Goal: Transaction & Acquisition: Purchase product/service

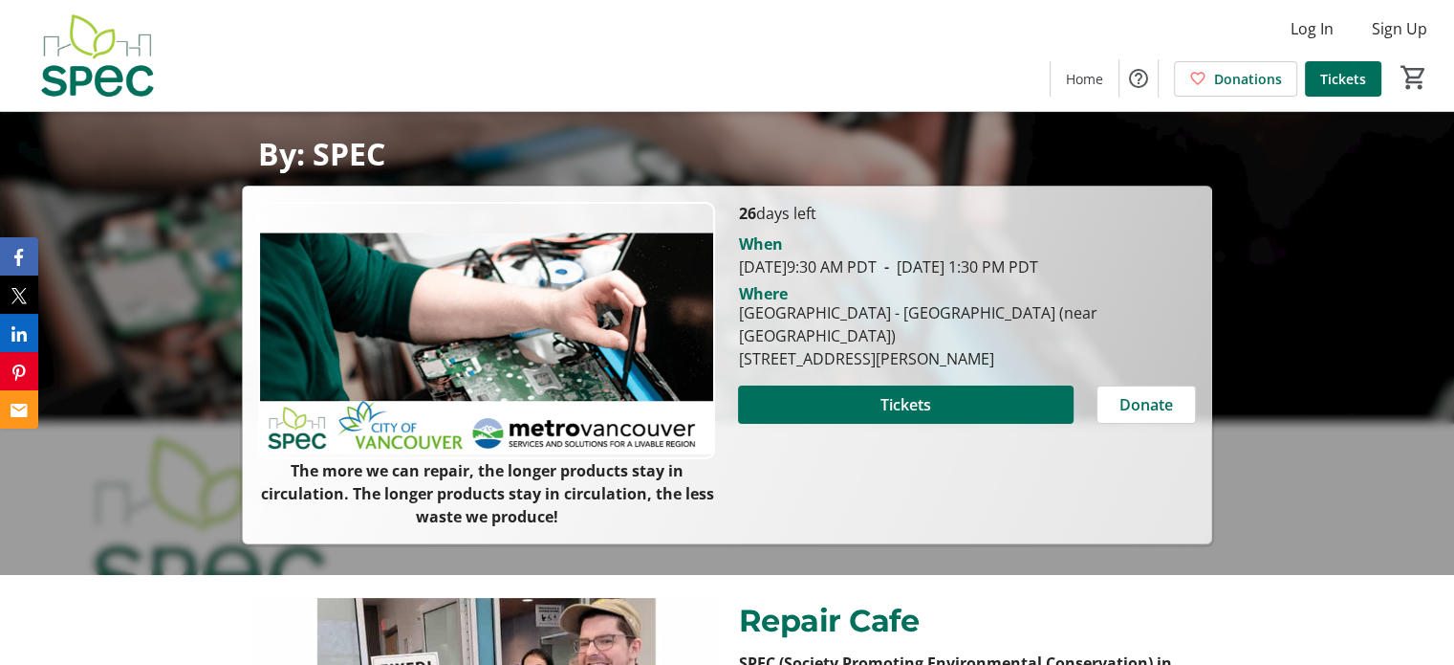
scroll to position [161, 0]
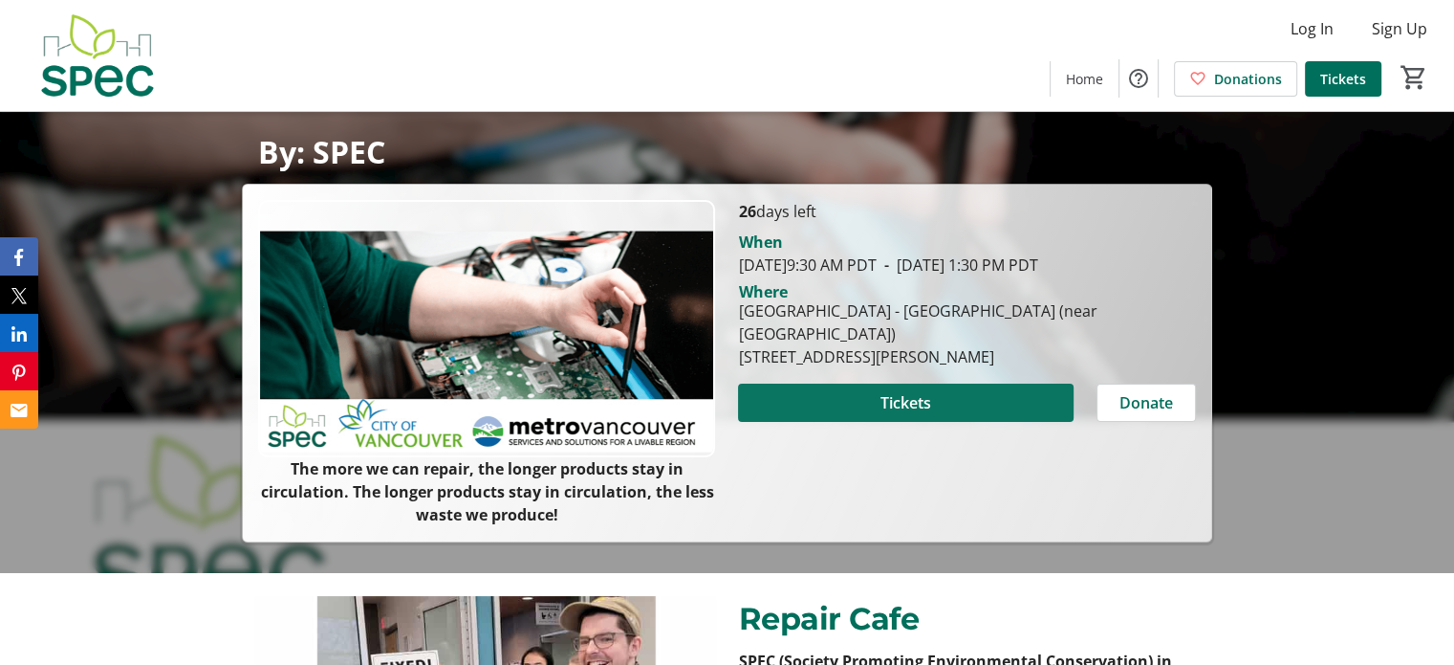
click at [905, 398] on span "Tickets" at bounding box center [906, 402] width 51 height 23
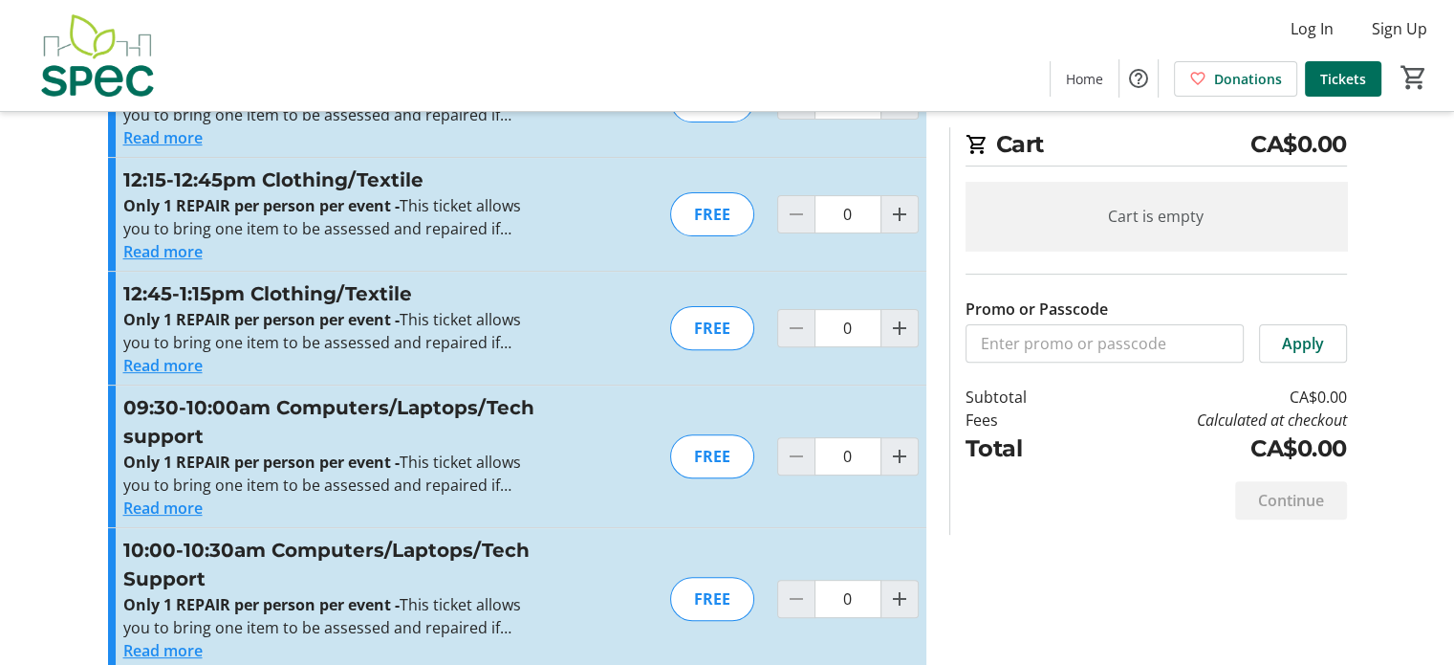
scroll to position [572, 0]
click at [181, 505] on button "Read more" at bounding box center [162, 505] width 79 height 23
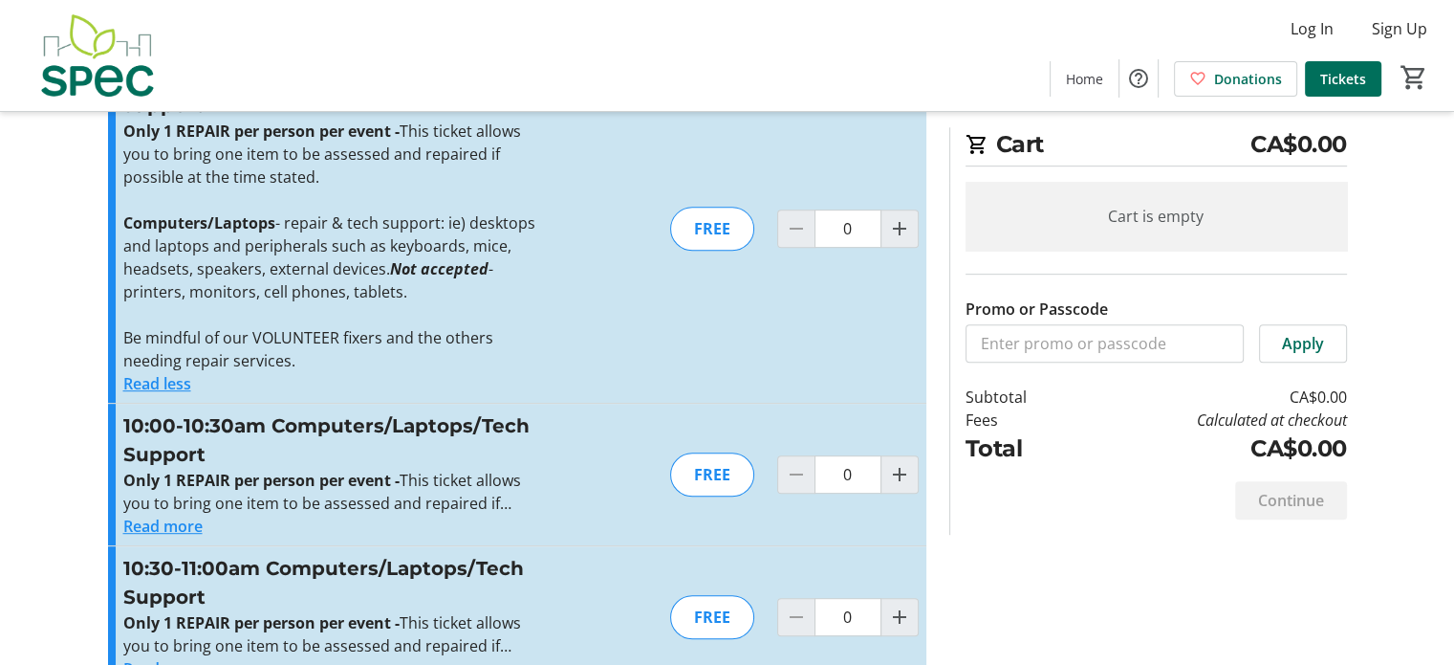
scroll to position [902, 0]
click at [894, 481] on mat-icon "Increment by one" at bounding box center [899, 473] width 23 height 23
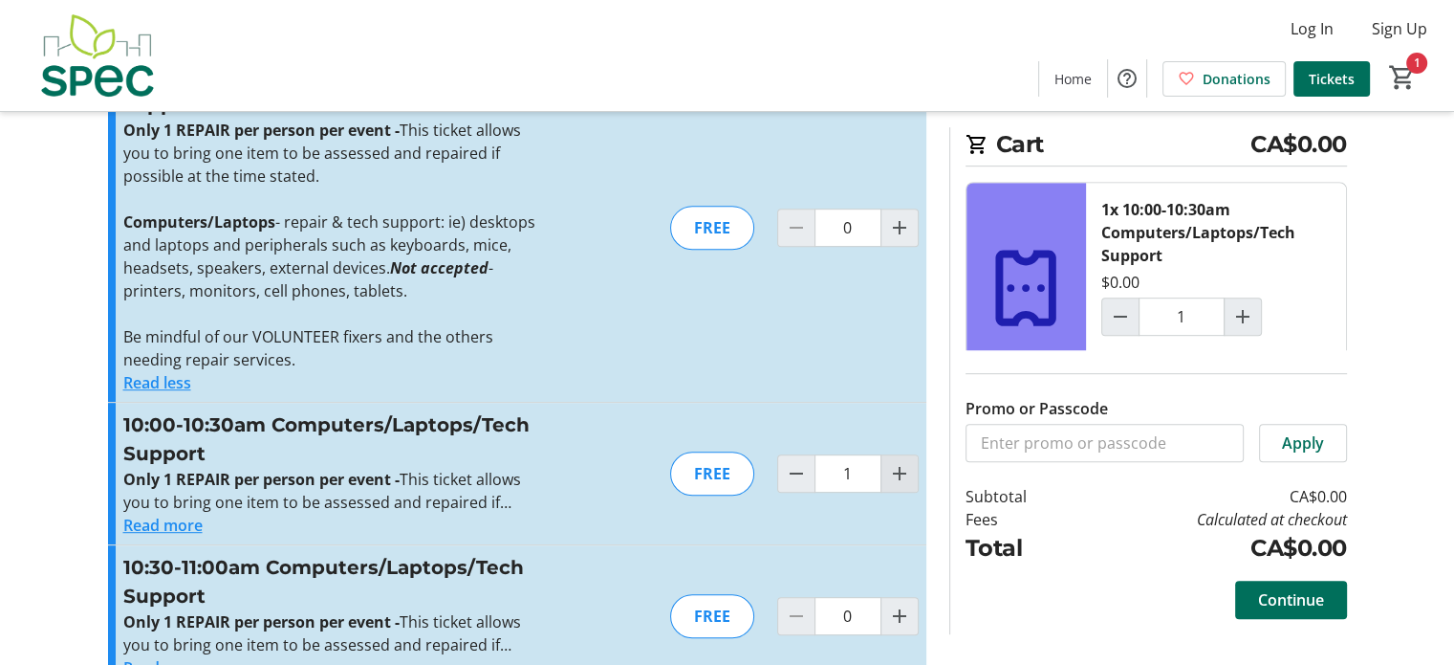
click at [894, 481] on mat-icon "Increment by one" at bounding box center [899, 473] width 23 height 23
type input "2"
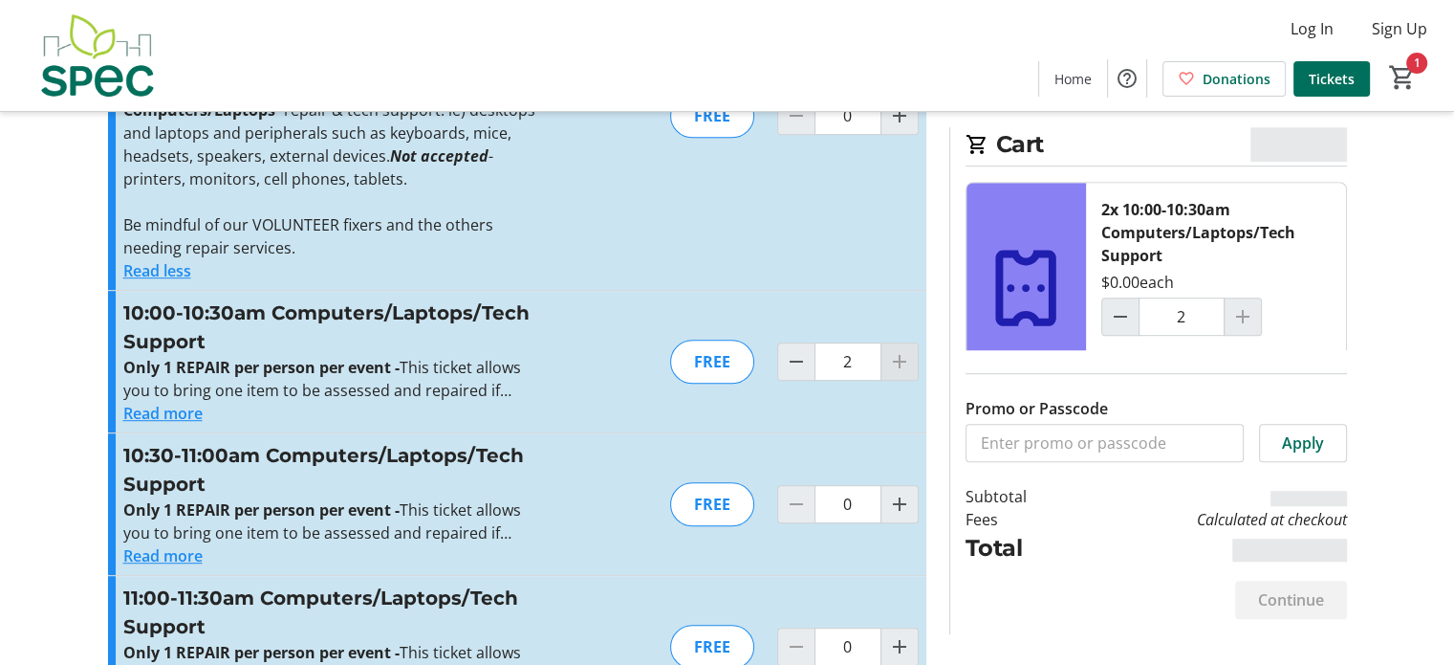
scroll to position [1017, 0]
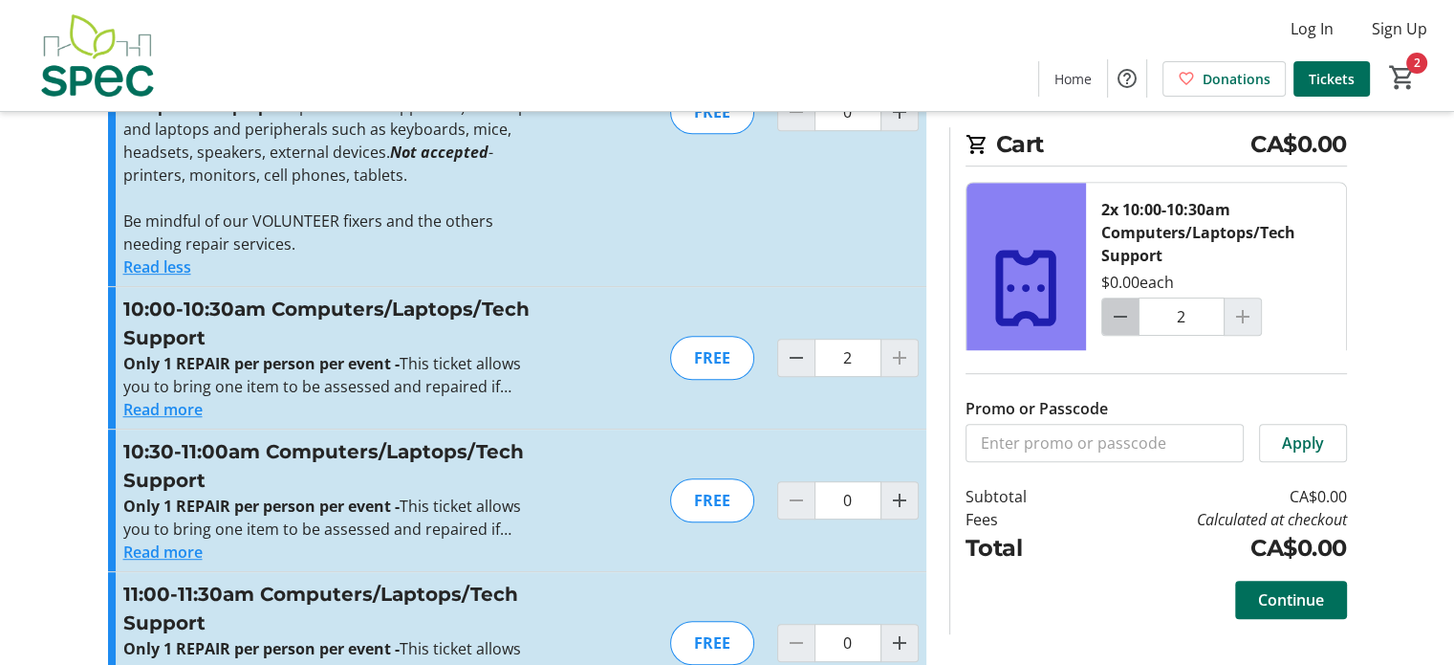
click at [1122, 318] on mat-icon "Decrement by one" at bounding box center [1120, 316] width 23 height 23
type input "1"
click at [1293, 596] on span "Continue" at bounding box center [1291, 599] width 66 height 23
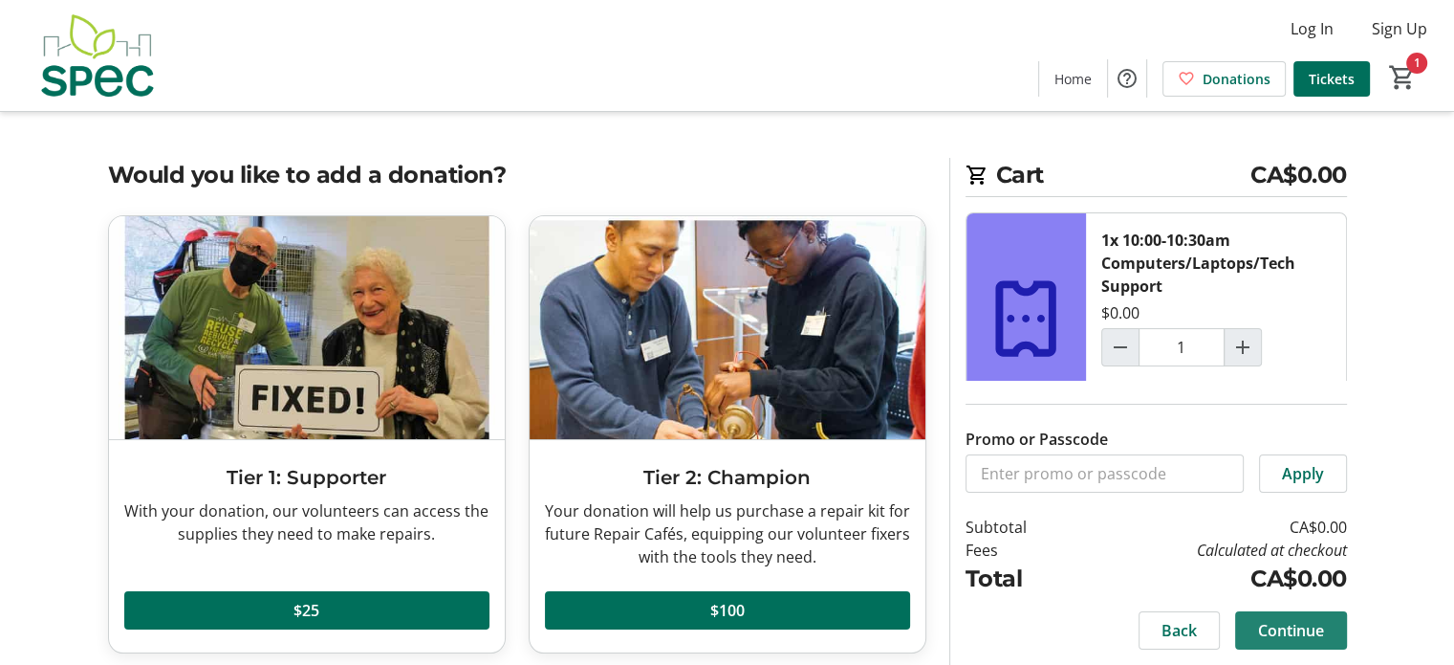
click at [1302, 638] on span "Continue" at bounding box center [1291, 630] width 66 height 23
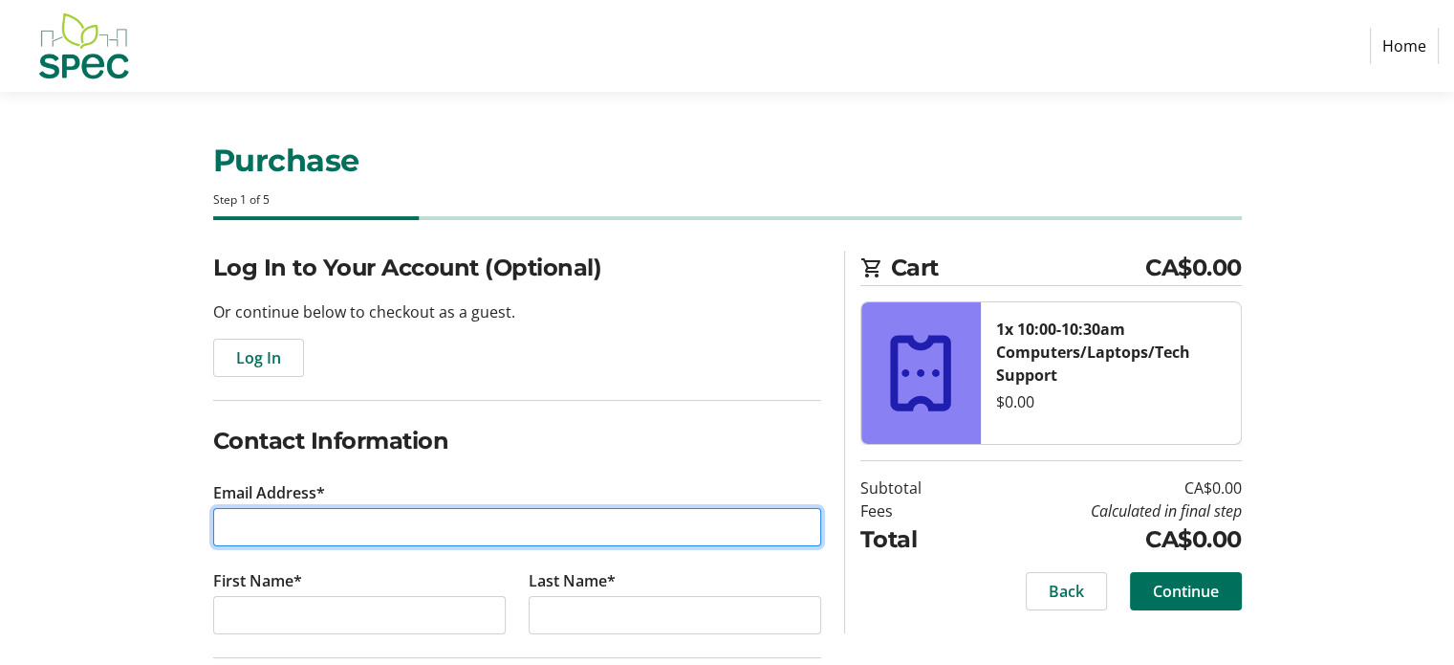
click at [278, 519] on input "Email Address*" at bounding box center [517, 527] width 608 height 38
type input "[EMAIL_ADDRESS][DOMAIN_NAME]"
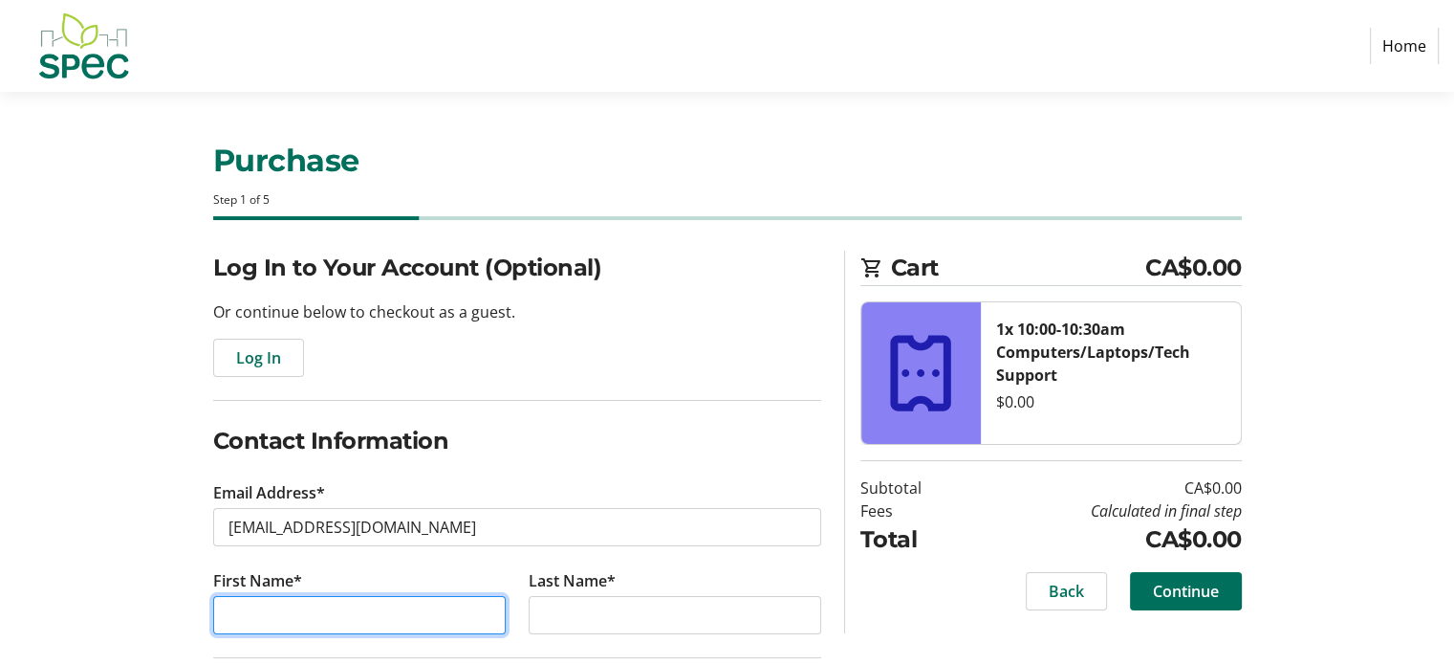
type input "[PERSON_NAME]"
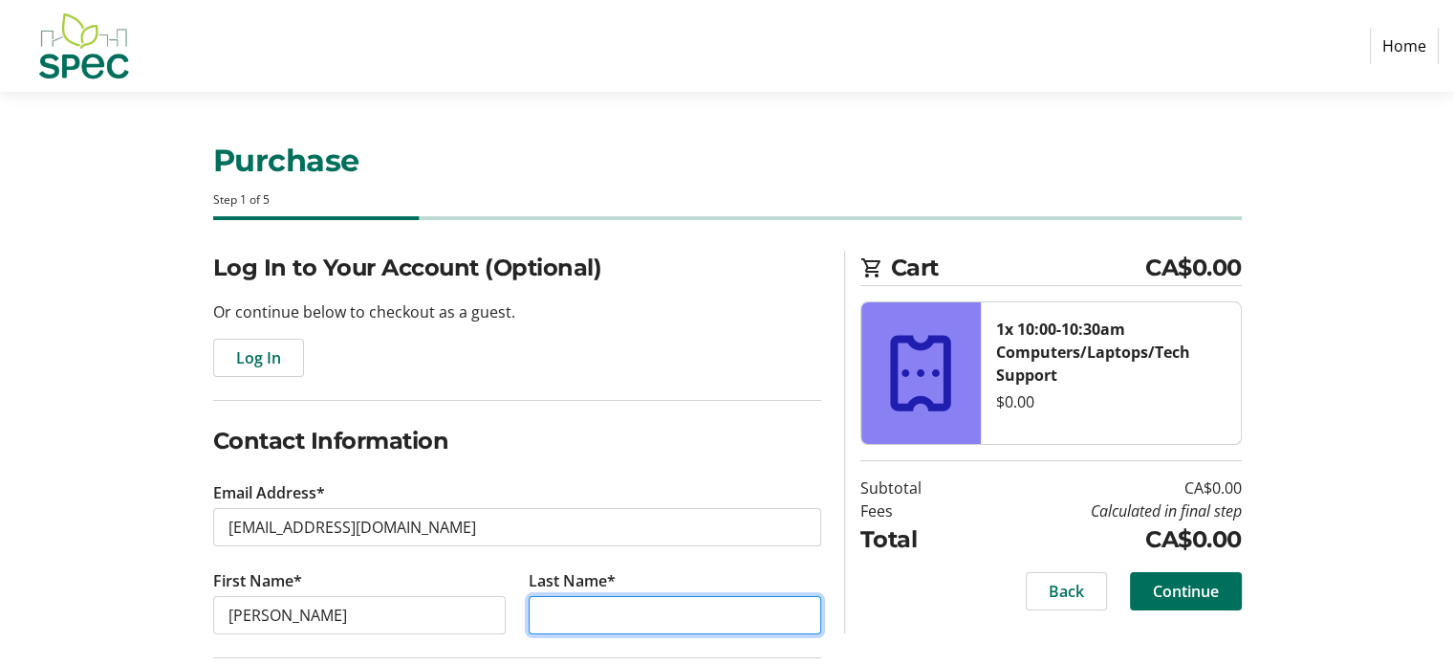
type input "[PERSON_NAME]"
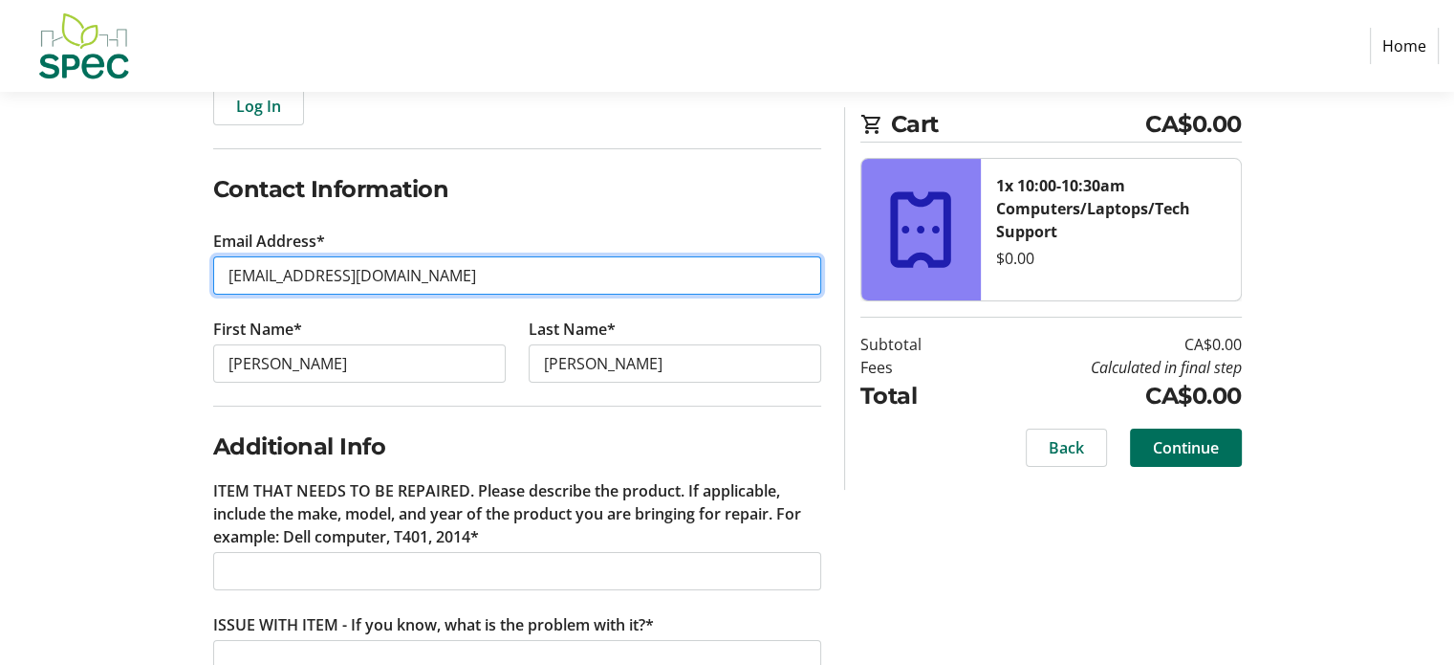
scroll to position [251, 0]
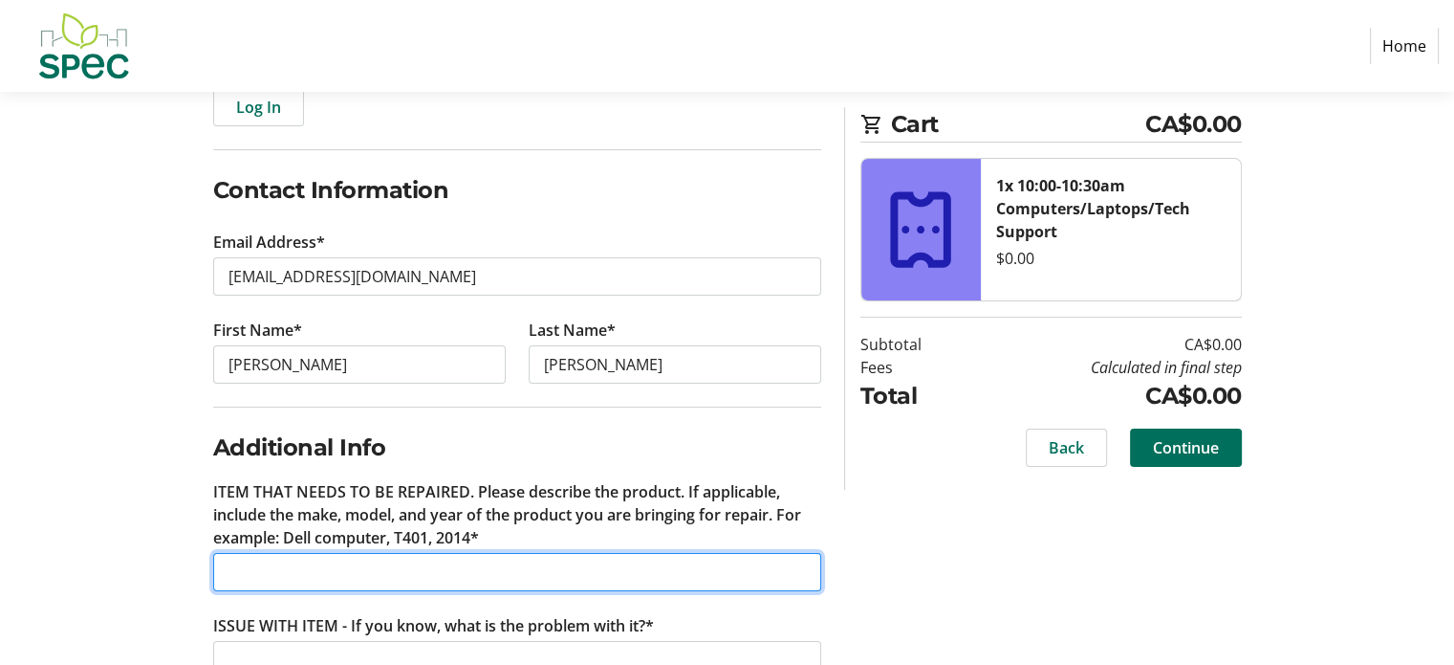
click at [279, 576] on input "ITEM THAT NEEDS TO BE REPAIRED. Please describe the product. If applicable, inc…" at bounding box center [517, 572] width 608 height 38
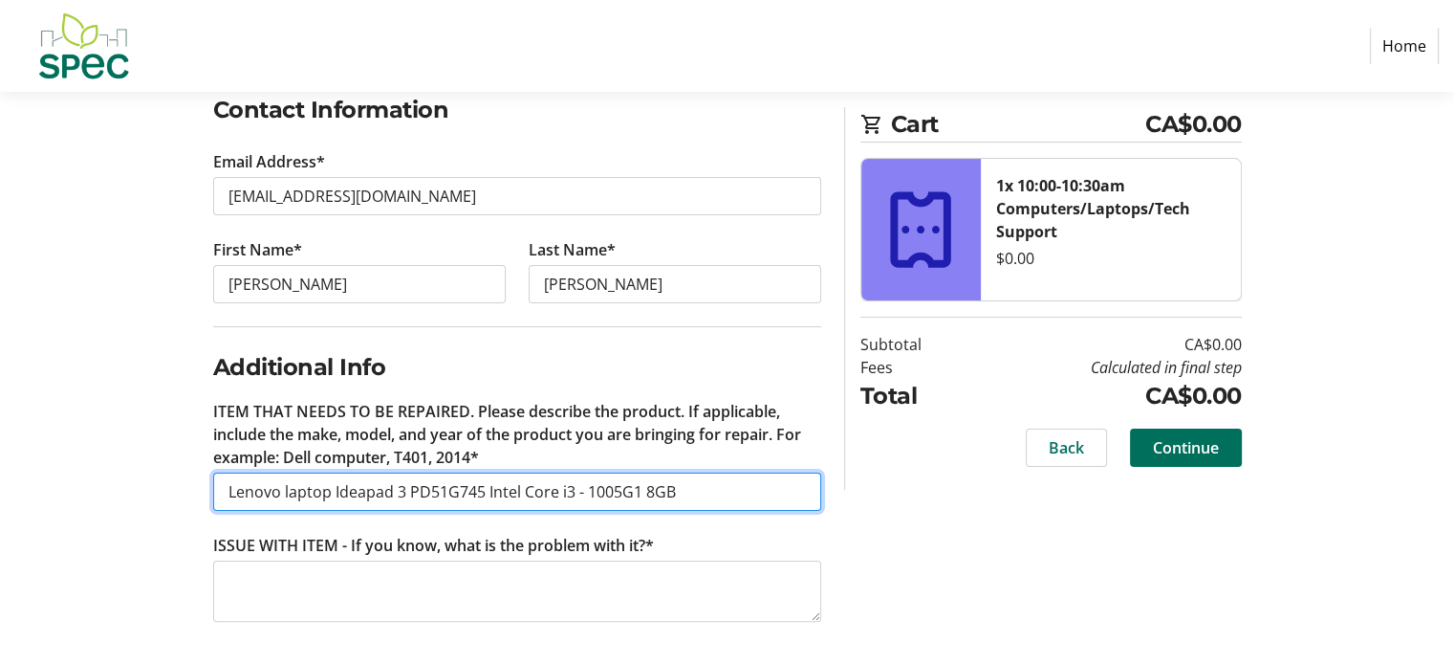
type input "Lenovo laptop Ideapad 3 PD51G745 Intel Core i3 - 1005G1 8GB"
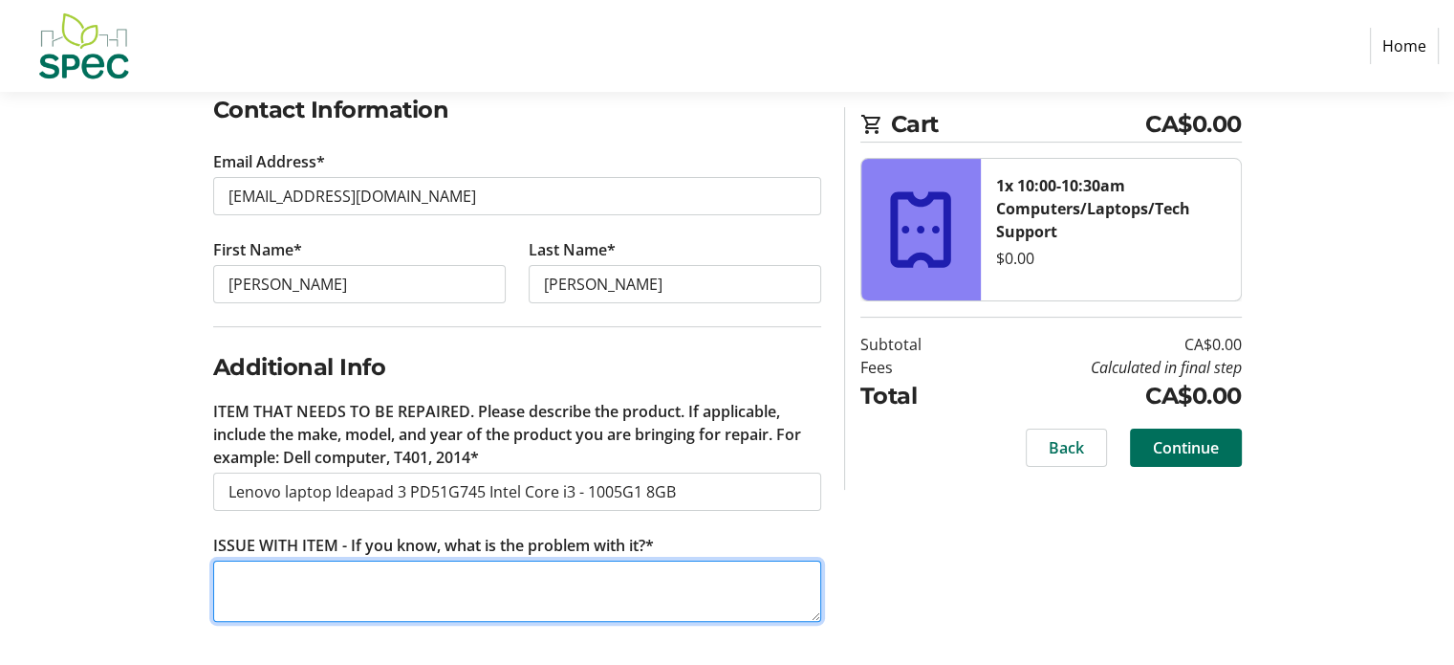
click at [280, 585] on textarea "ISSUE WITH ITEM - If you know, what is the problem with it?*" at bounding box center [517, 590] width 608 height 61
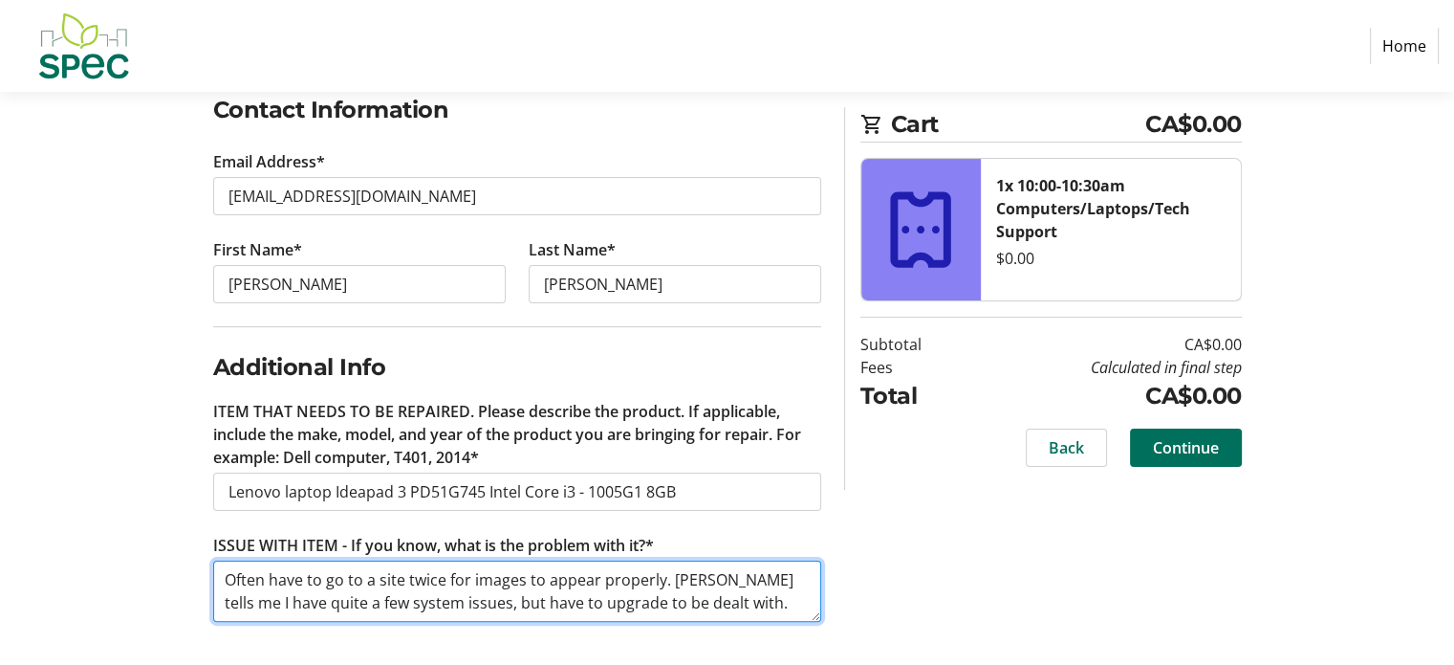
scroll to position [330, 0]
type textarea "Often have to go to a site twice for images to appear properly. [PERSON_NAME] t…"
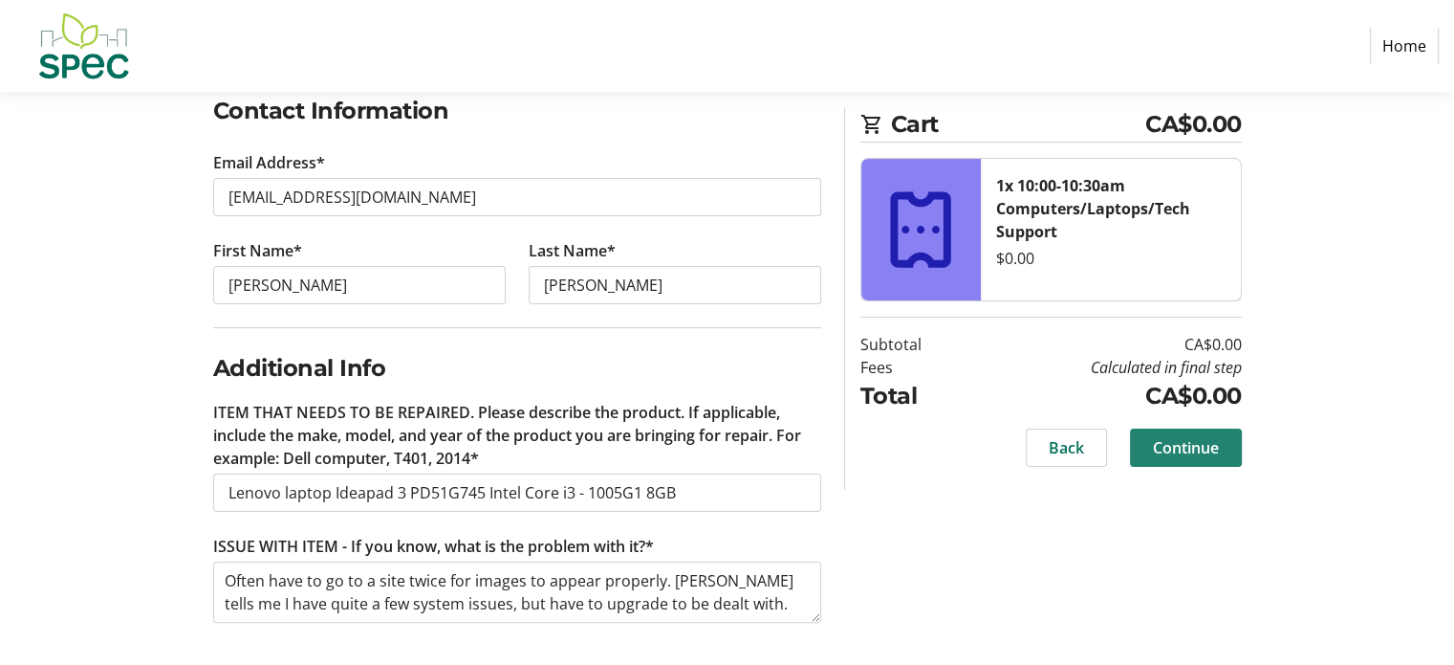
click at [1172, 445] on span "Continue" at bounding box center [1186, 447] width 66 height 23
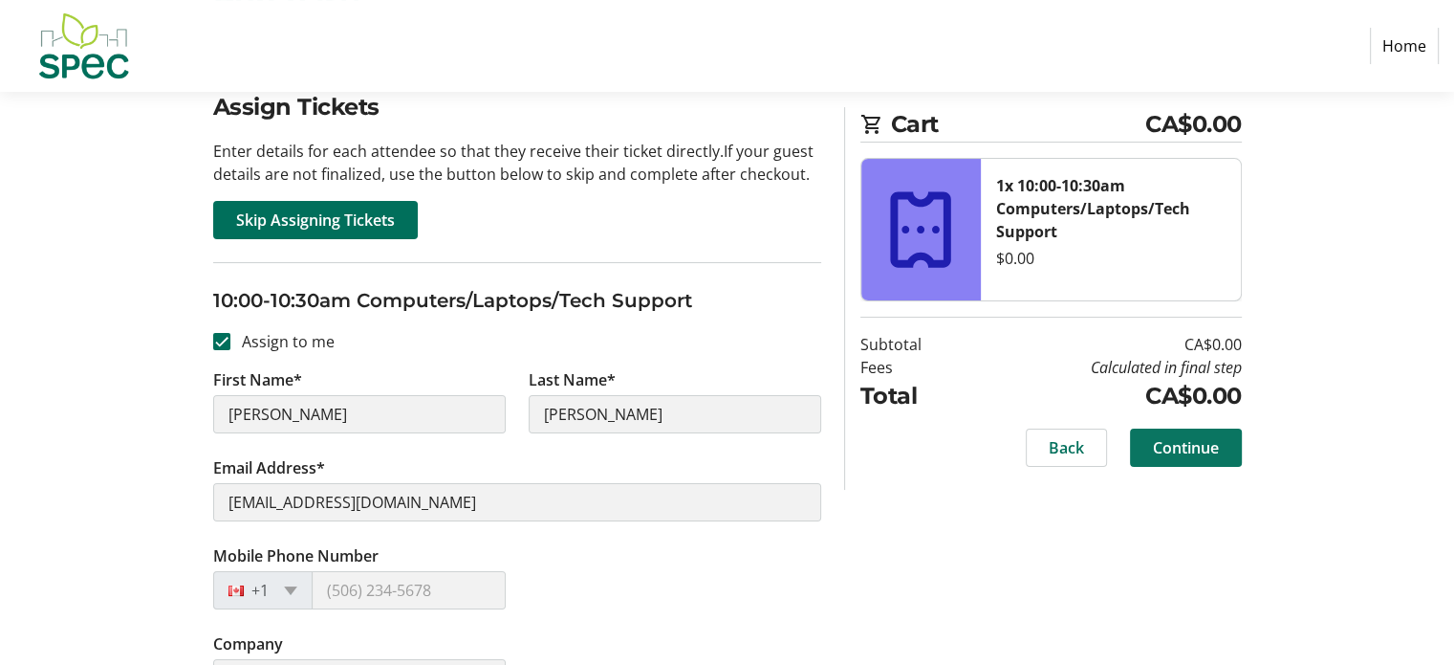
scroll to position [214, 0]
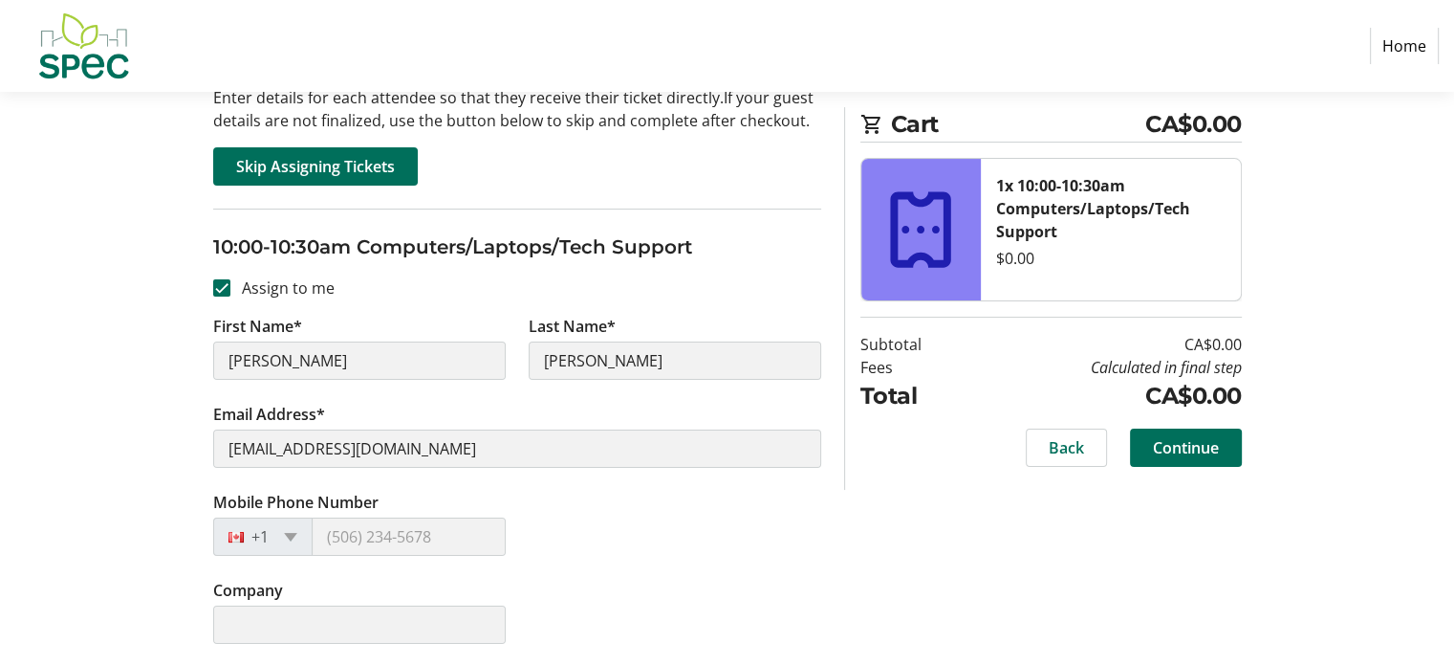
click at [237, 534] on div at bounding box center [241, 536] width 55 height 21
click at [285, 536] on span at bounding box center [290, 537] width 13 height 9
click at [1165, 441] on span "Continue" at bounding box center [1186, 447] width 66 height 23
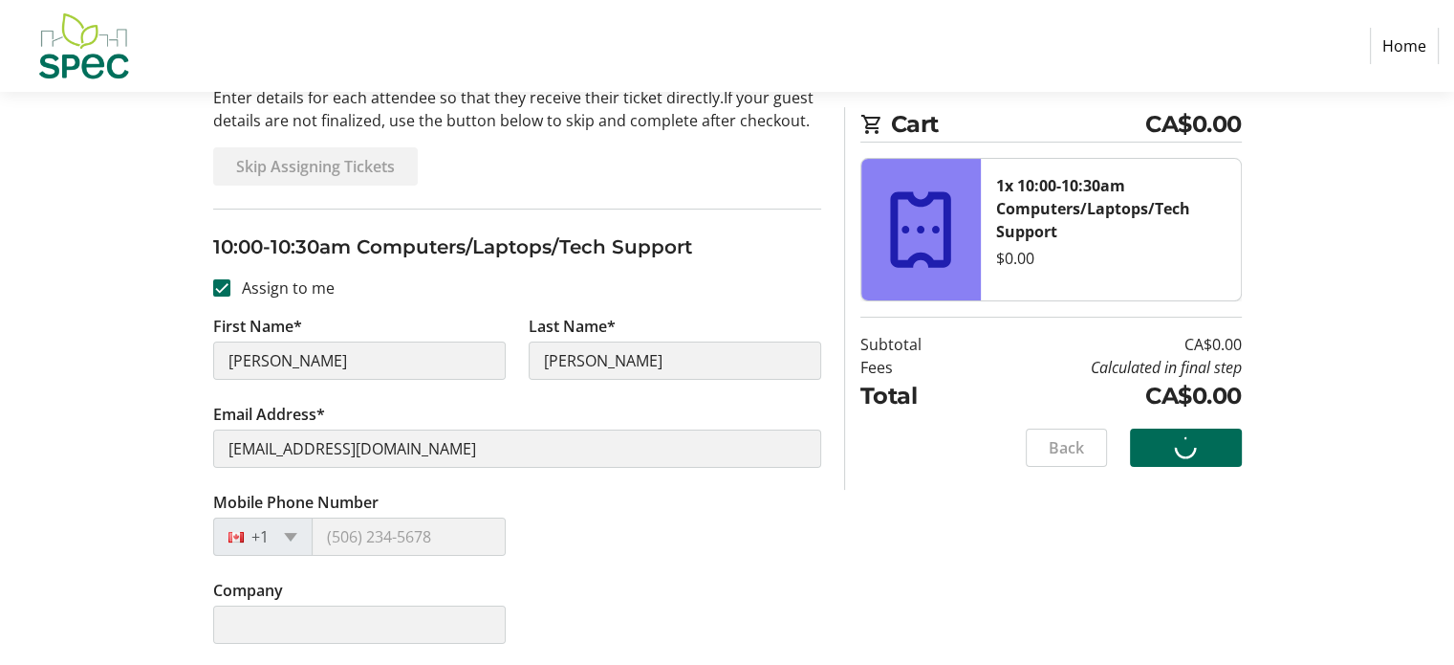
scroll to position [4, 0]
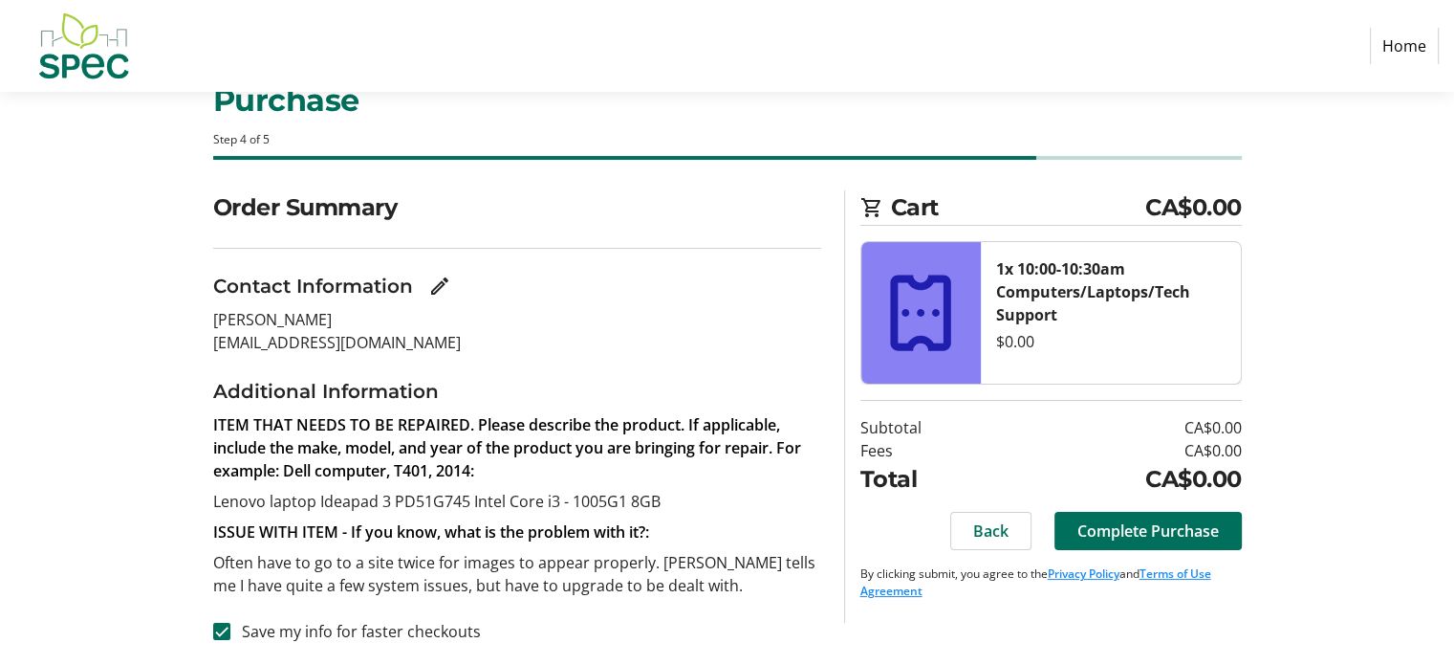
scroll to position [61, 0]
click at [1182, 524] on span "Complete Purchase" at bounding box center [1149, 529] width 142 height 23
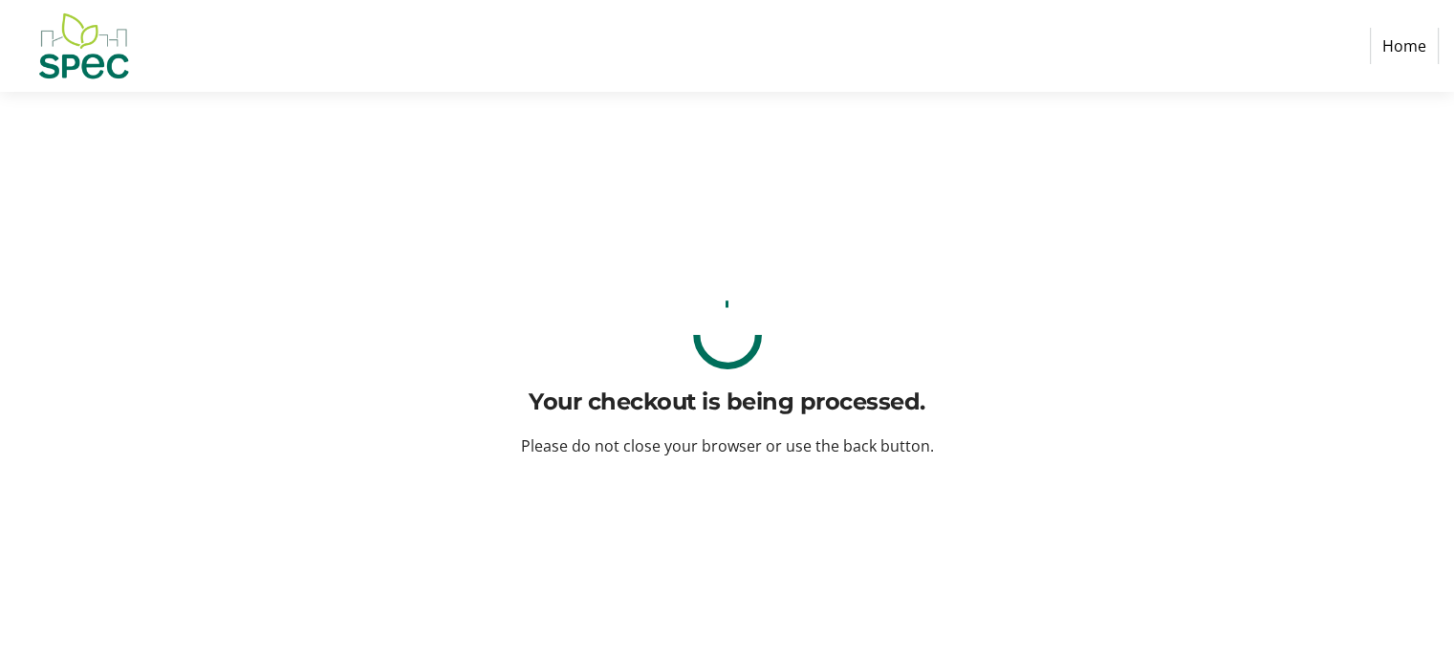
scroll to position [0, 0]
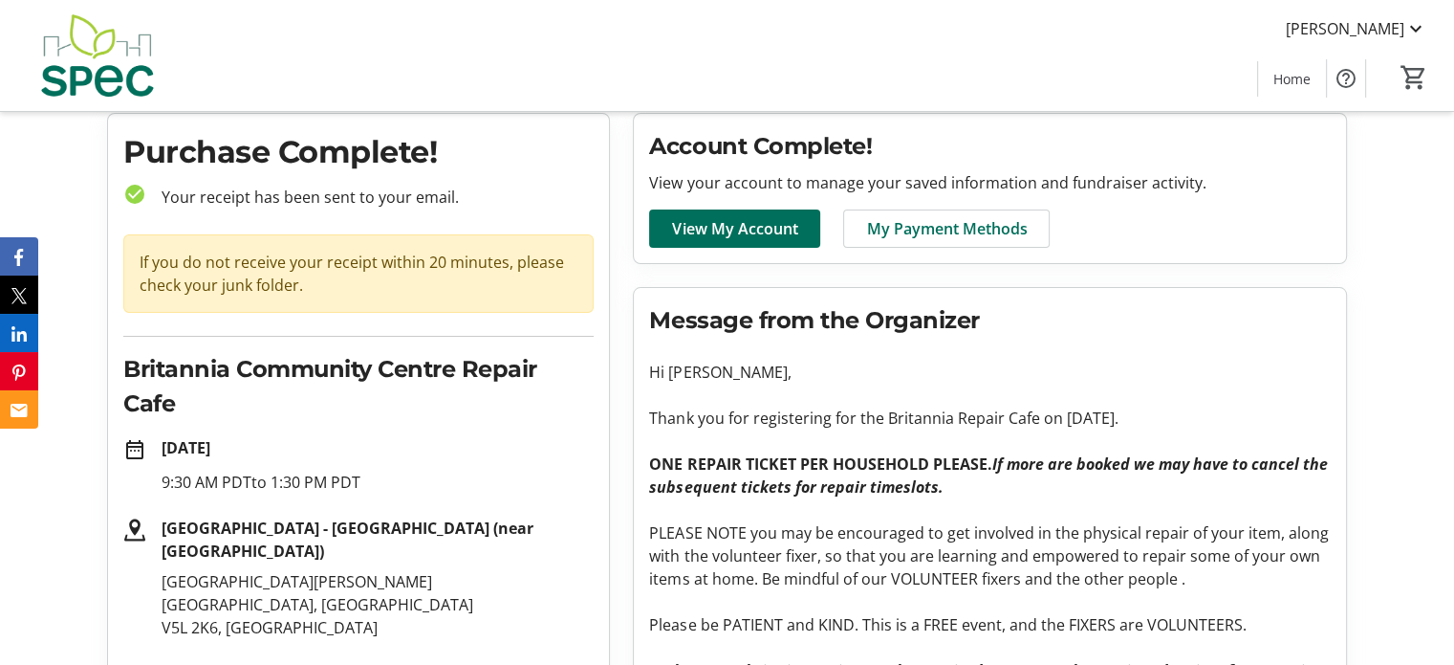
scroll to position [59, 0]
